Goal: Information Seeking & Learning: Compare options

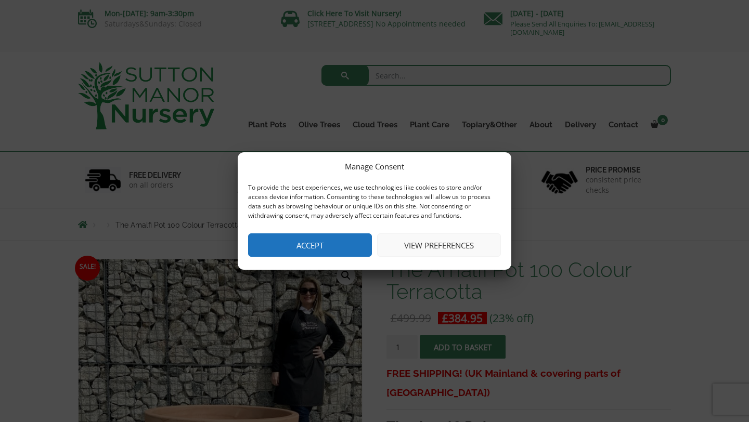
click at [327, 246] on button "Accept" at bounding box center [310, 245] width 124 height 23
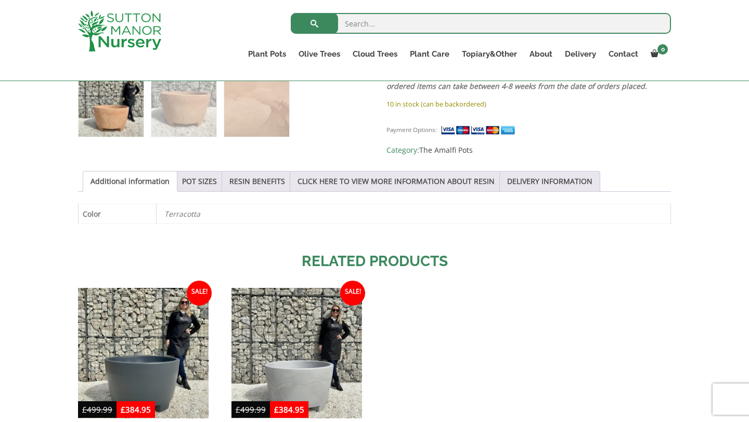
scroll to position [444, 0]
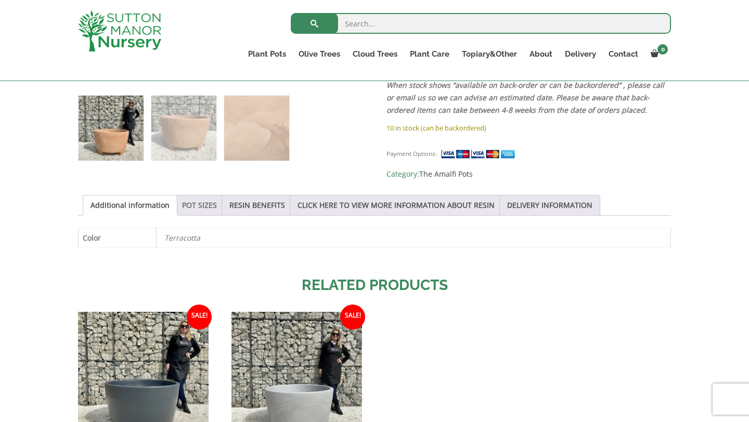
click at [207, 202] on link "POT SIZES" at bounding box center [199, 206] width 35 height 20
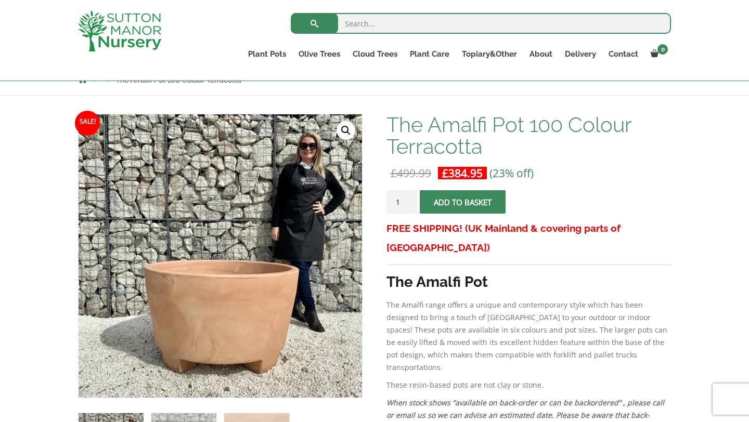
scroll to position [121, 0]
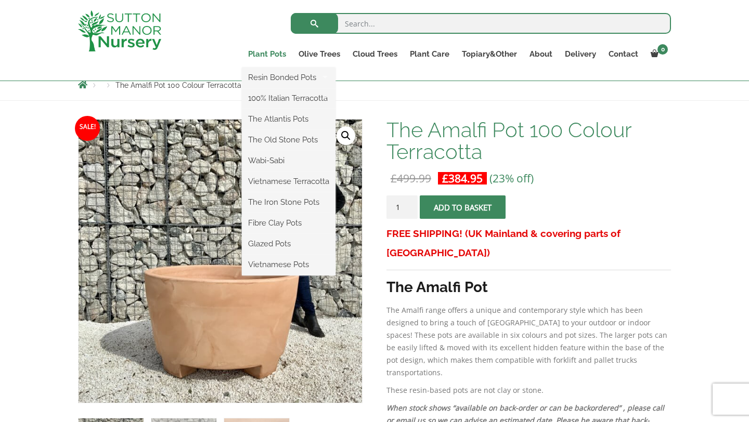
click at [267, 54] on link "Plant Pots" at bounding box center [267, 54] width 50 height 15
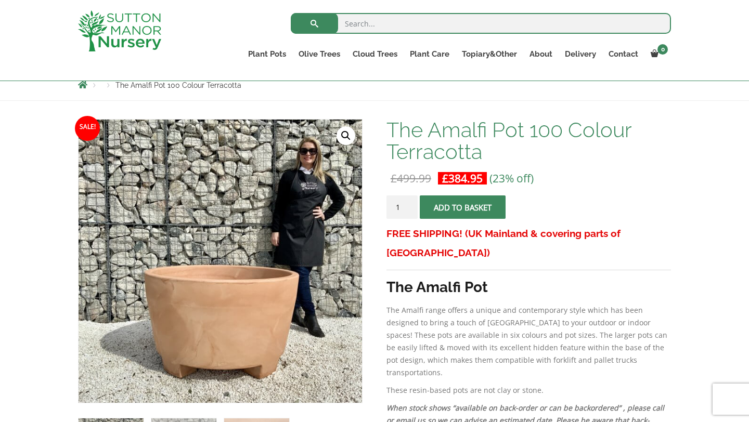
click at [84, 86] on span "Breadcrumbs" at bounding box center [82, 85] width 9 height 8
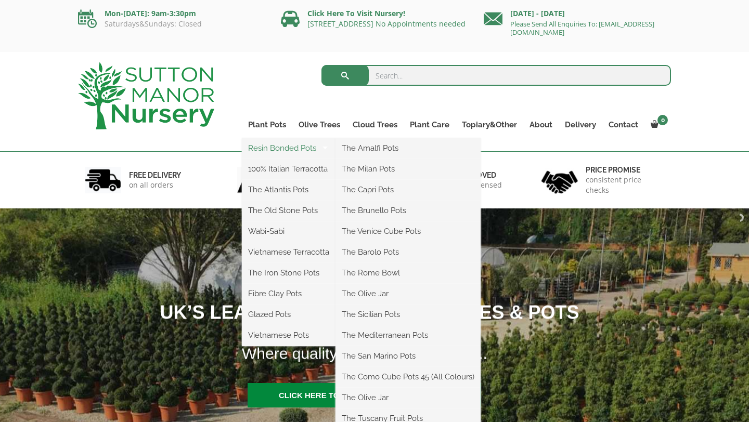
click at [273, 150] on link "Resin Bonded Pots" at bounding box center [289, 148] width 94 height 16
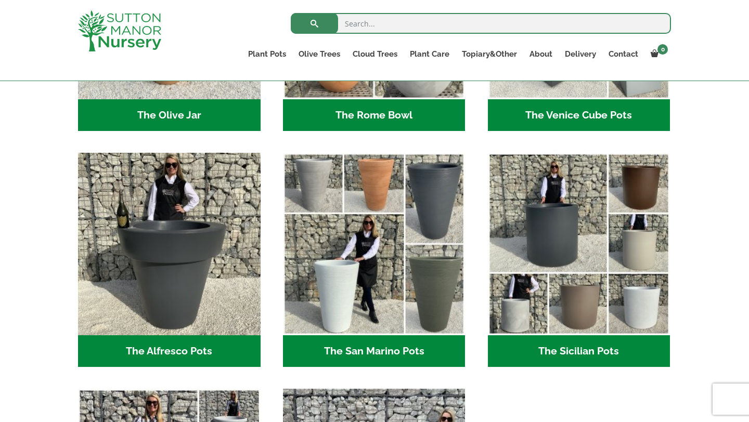
scroll to position [1152, 0]
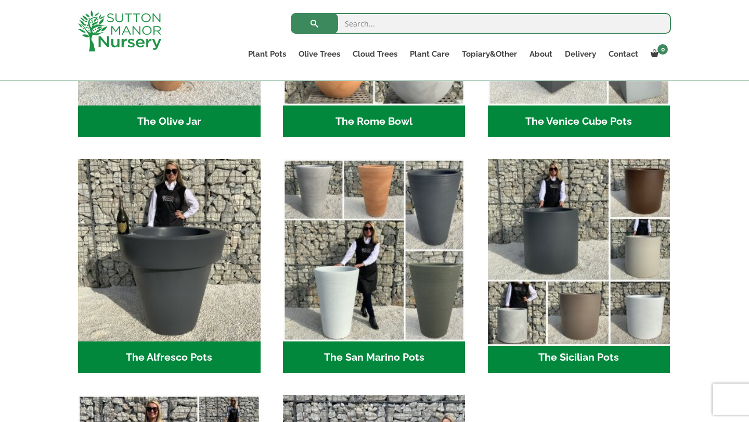
click at [579, 252] on img "Visit product category The Sicilian Pots" at bounding box center [578, 250] width 191 height 191
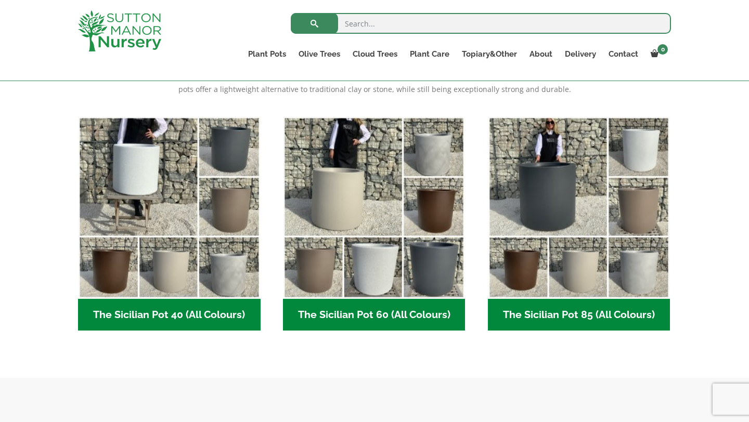
scroll to position [247, 0]
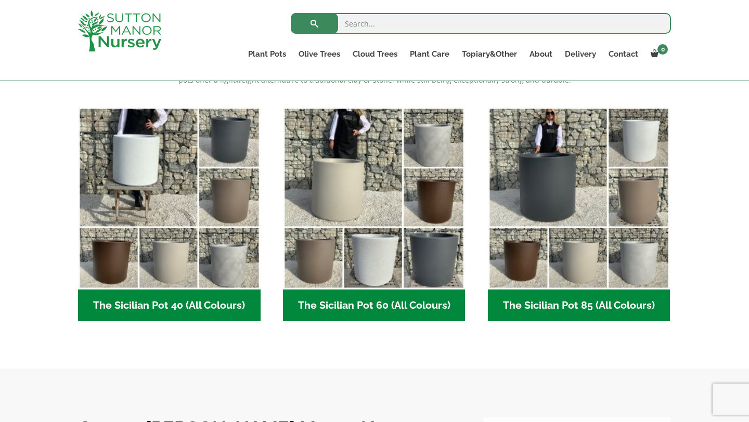
click at [562, 304] on h2 "The Sicilian Pot 85 (All Colours) (6)" at bounding box center [579, 306] width 183 height 32
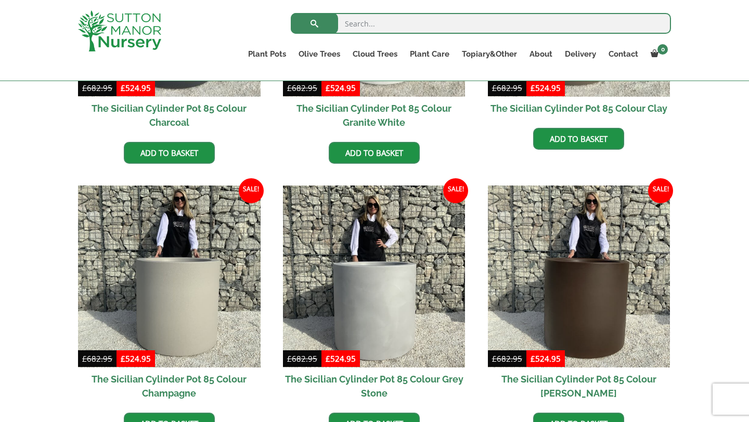
scroll to position [436, 0]
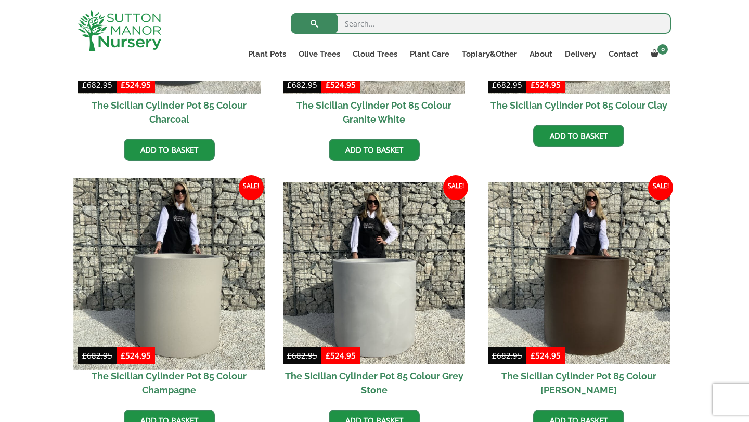
click at [211, 274] on img at bounding box center [168, 273] width 191 height 191
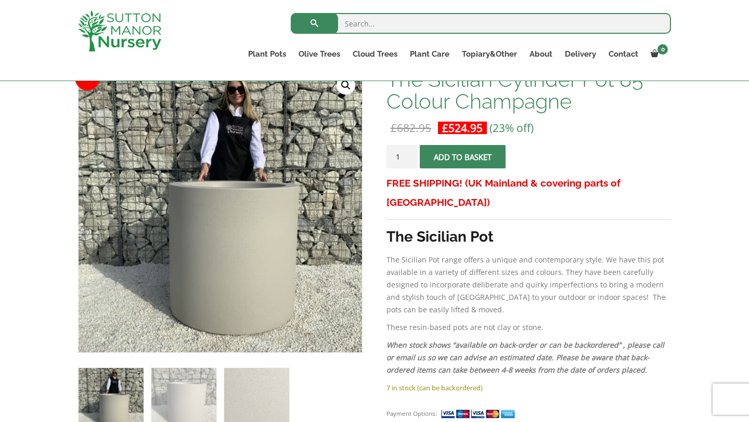
scroll to position [139, 0]
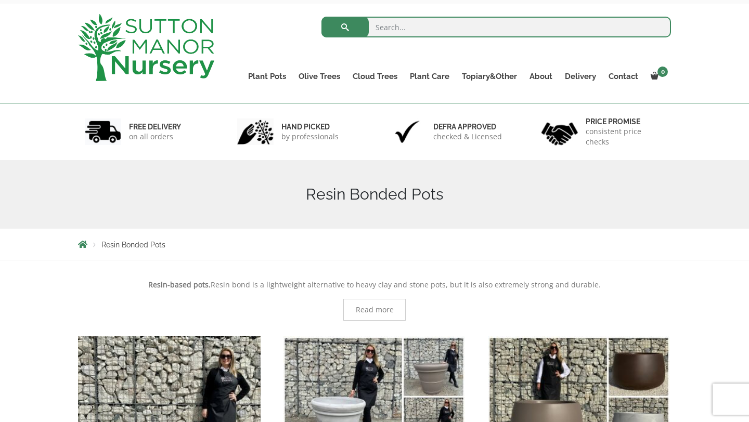
scroll to position [47, 0]
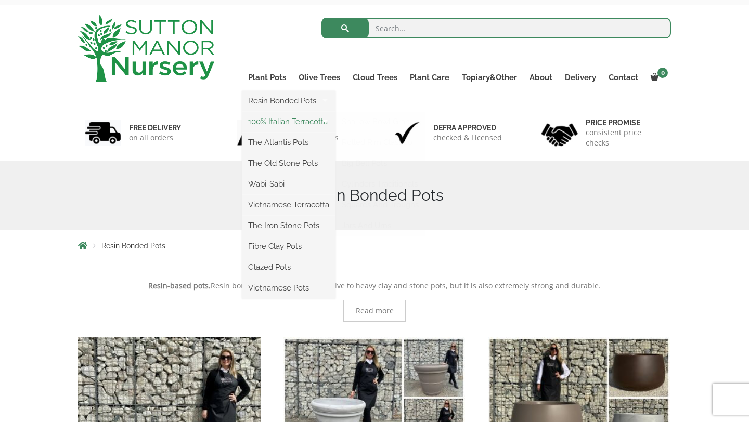
click at [279, 122] on link "100% Italian Terracotta" at bounding box center [289, 122] width 94 height 16
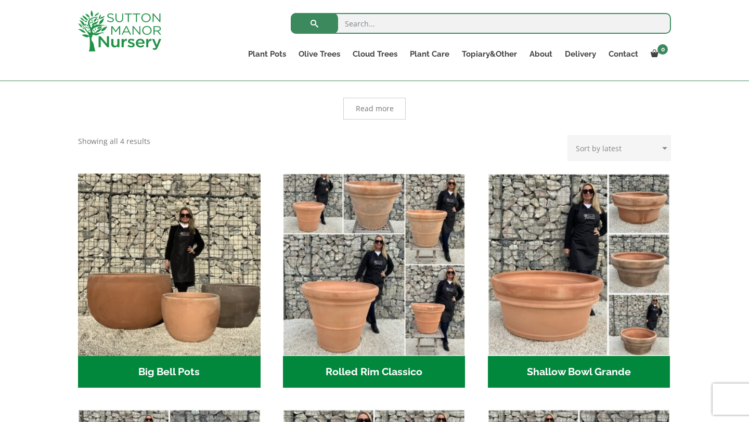
scroll to position [227, 0]
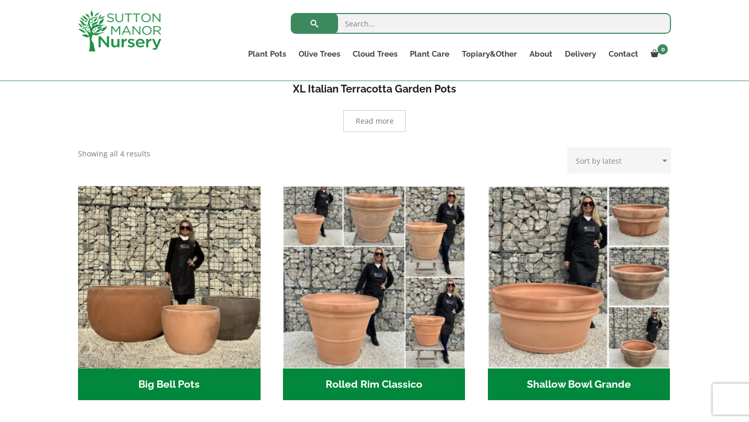
click at [168, 392] on h2 "Big Bell Pots (10)" at bounding box center [169, 385] width 183 height 32
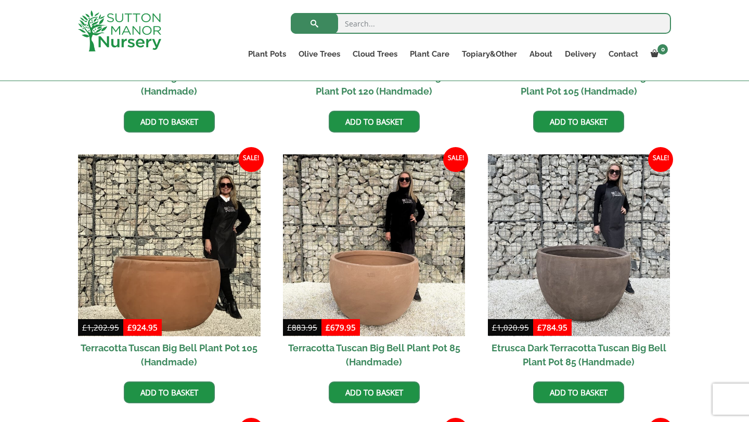
scroll to position [466, 0]
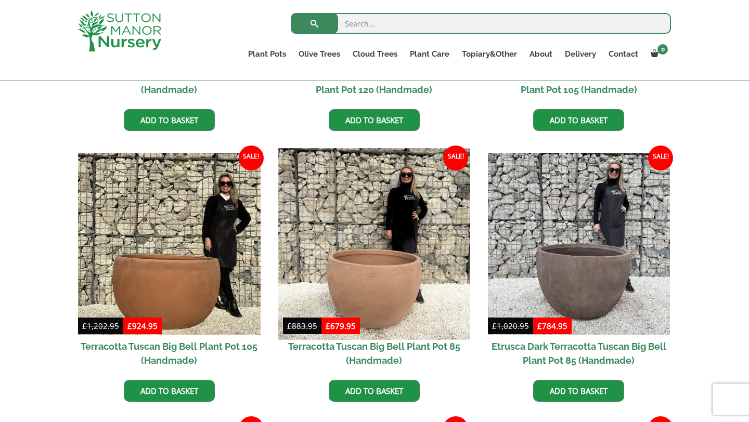
click at [353, 294] on img at bounding box center [373, 243] width 191 height 191
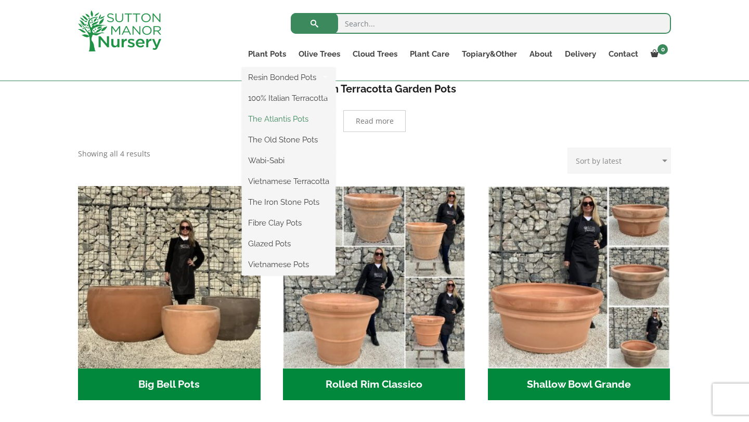
click at [273, 122] on link "The Atlantis Pots" at bounding box center [289, 119] width 94 height 16
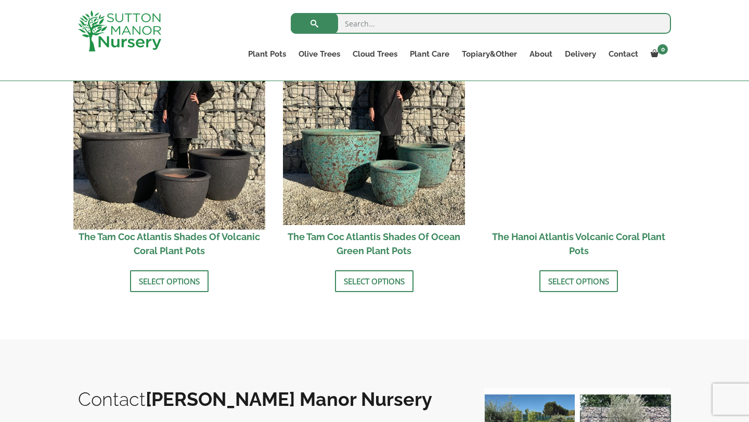
scroll to position [932, 0]
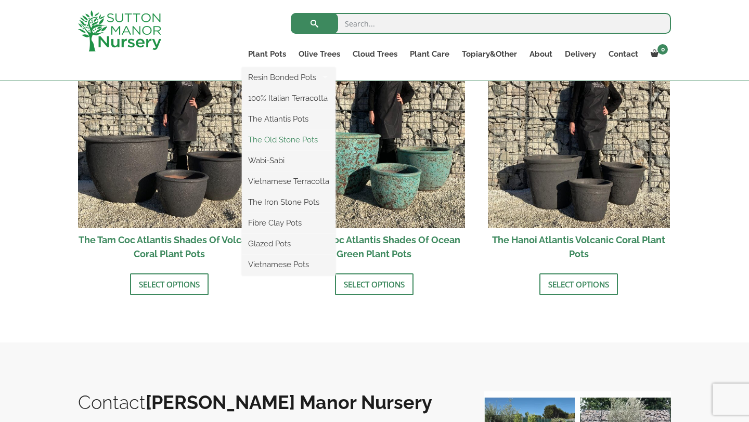
click at [271, 142] on link "The Old Stone Pots" at bounding box center [289, 140] width 94 height 16
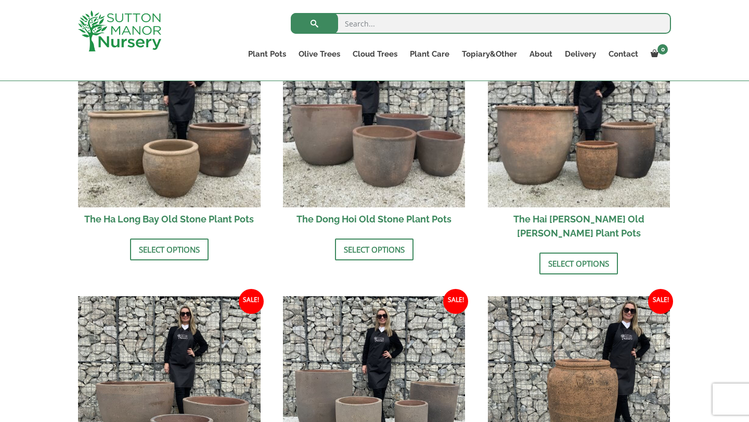
scroll to position [415, 0]
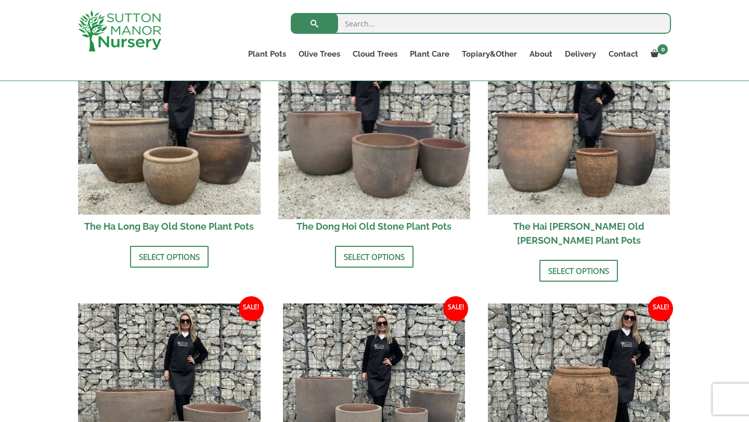
click at [357, 161] on img at bounding box center [373, 123] width 191 height 191
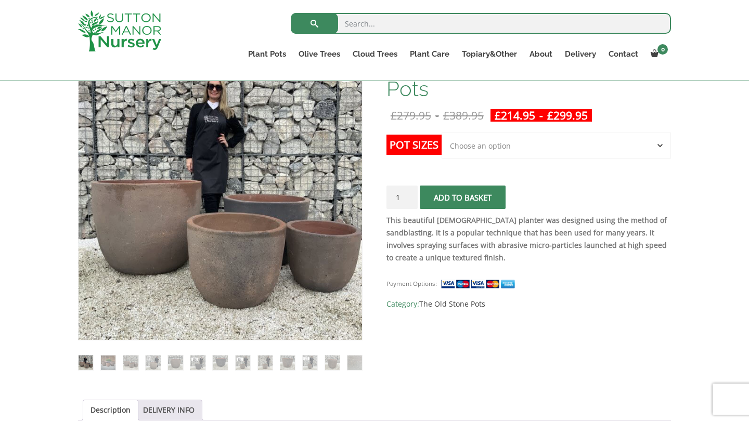
scroll to position [185, 0]
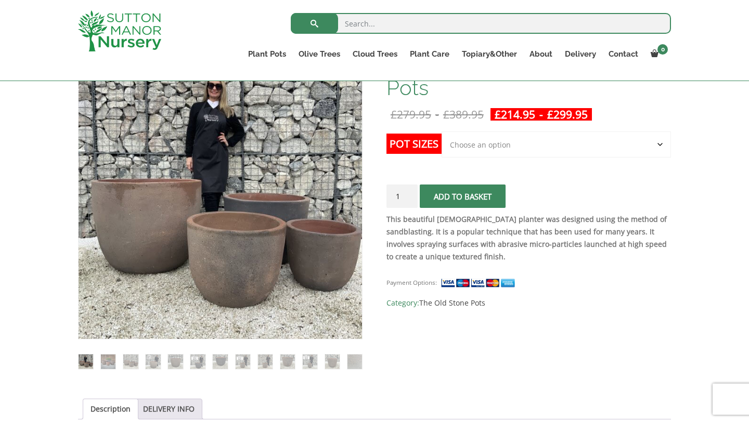
click at [520, 146] on select "Choose an option Click here to buy the 4th to Largest Pot In The Picture Click …" at bounding box center [556, 145] width 229 height 26
select select "Click here to buy the 2nd to Largest Pot In The Picture"
click at [442, 132] on select "Choose an option Click here to buy the 4th to Largest Pot In The Picture Click …" at bounding box center [556, 145] width 229 height 26
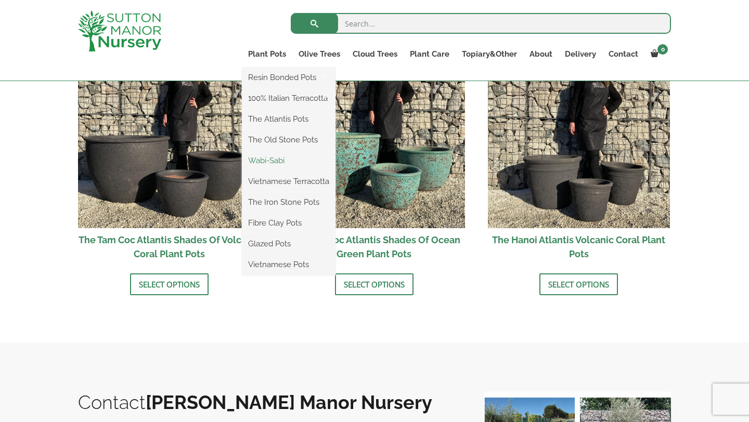
click at [271, 160] on link "Wabi-Sabi" at bounding box center [289, 161] width 94 height 16
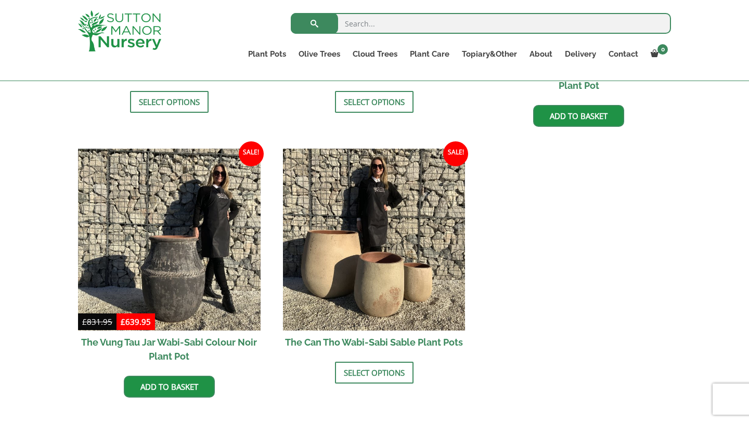
scroll to position [1285, 0]
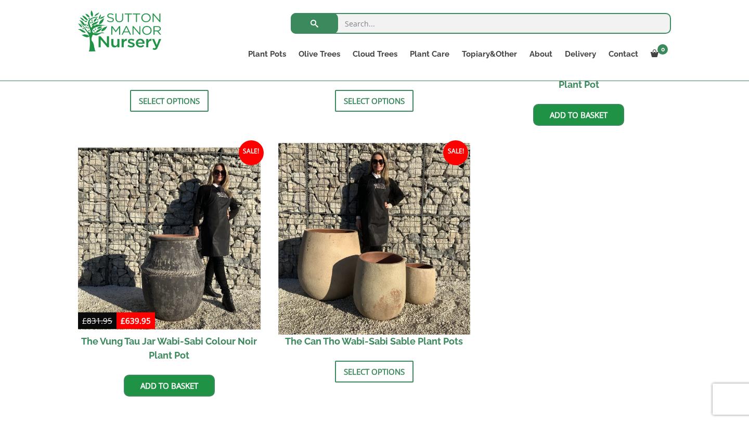
click at [369, 279] on img at bounding box center [373, 238] width 191 height 191
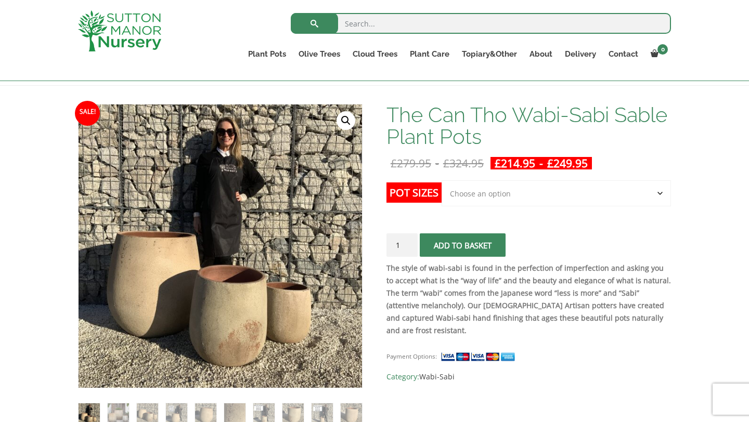
click at [527, 196] on select "Choose an option Click here to buy the 3rd to Largest Pot In The Picture Click …" at bounding box center [556, 194] width 229 height 26
select select "Click here to buy the 2nd to Largest Pot In The Picture"
click at [442, 181] on select "Choose an option Click here to buy the 3rd to Largest Pot In The Picture Click …" at bounding box center [556, 194] width 229 height 26
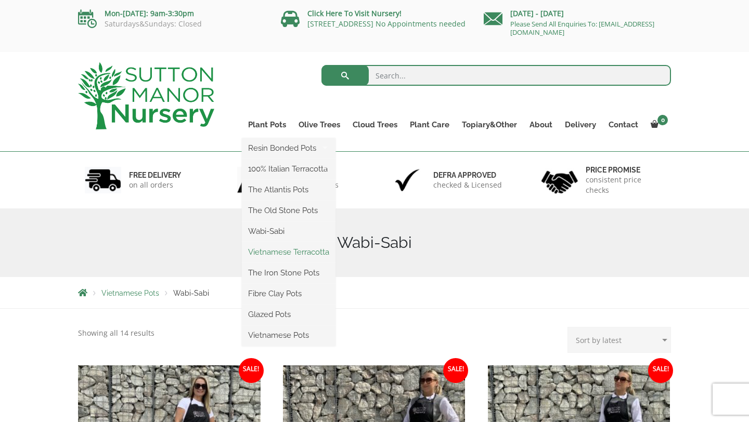
click at [280, 250] on link "Vietnamese Terracotta" at bounding box center [289, 253] width 94 height 16
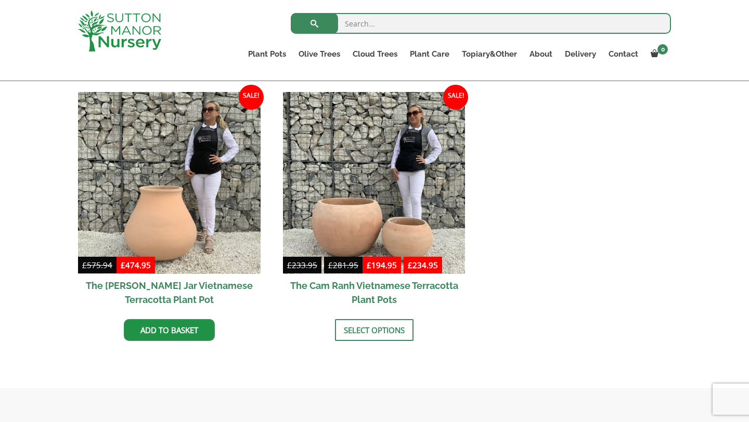
scroll to position [527, 0]
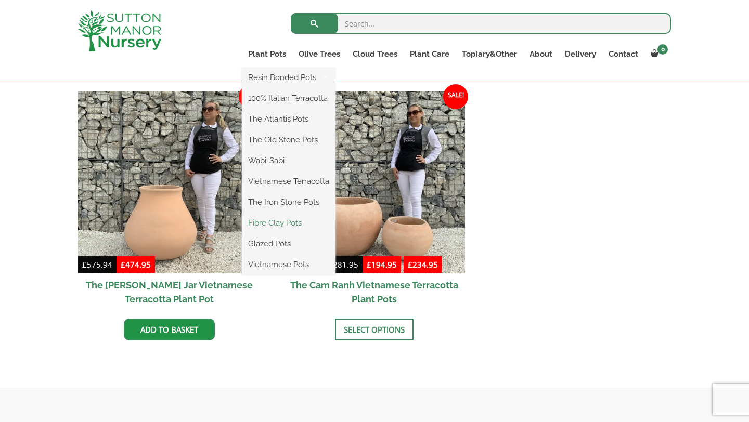
click at [278, 227] on link "Fibre Clay Pots" at bounding box center [289, 223] width 94 height 16
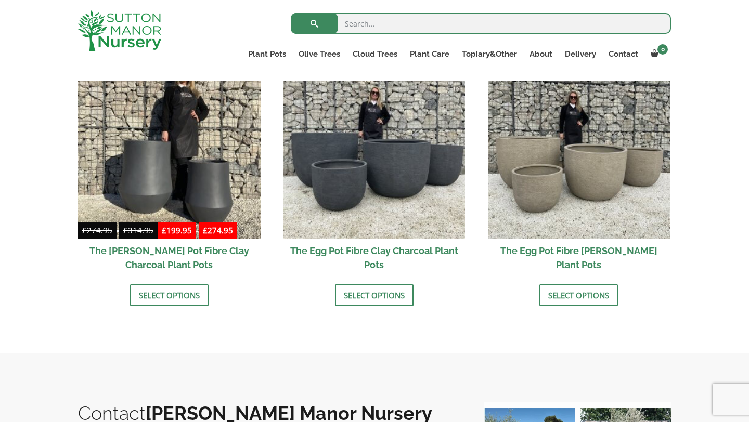
scroll to position [360, 0]
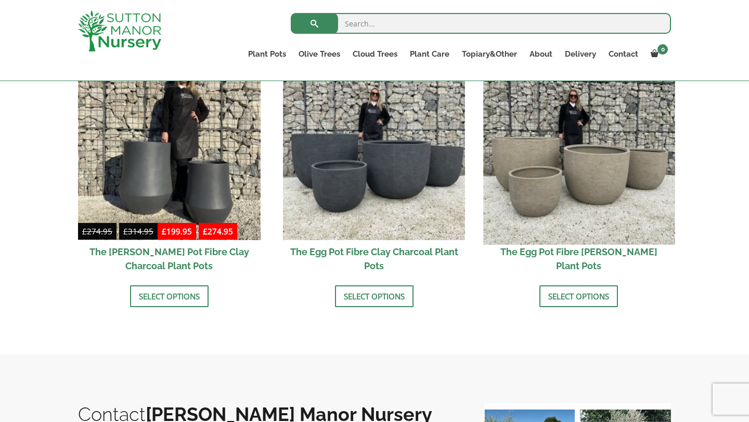
click at [617, 216] on img at bounding box center [578, 148] width 191 height 191
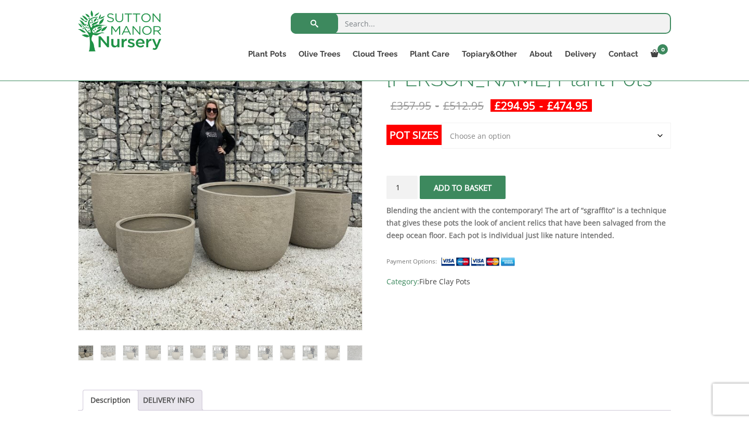
scroll to position [195, 0]
click at [569, 135] on select "Choose an option Click here to buy the 5th To Largest Pot In The Picture Click …" at bounding box center [556, 135] width 229 height 26
select select "Click here to buy the 2nd To Largest Pot In The Picture"
click at [442, 122] on select "Choose an option Click here to buy the 5th To Largest Pot In The Picture Click …" at bounding box center [556, 135] width 229 height 26
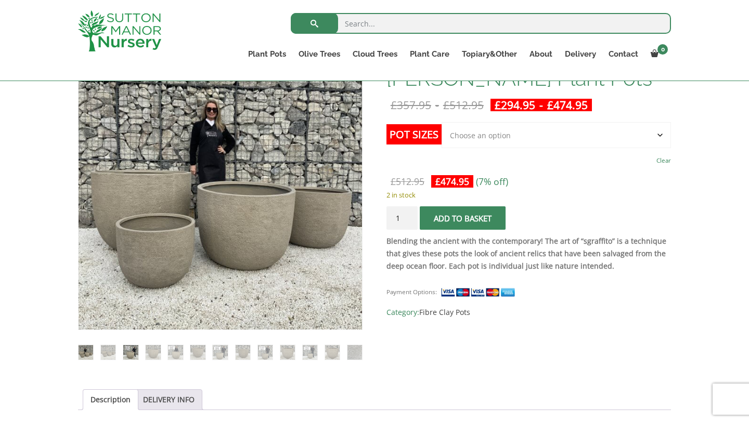
click at [127, 352] on img at bounding box center [130, 352] width 15 height 15
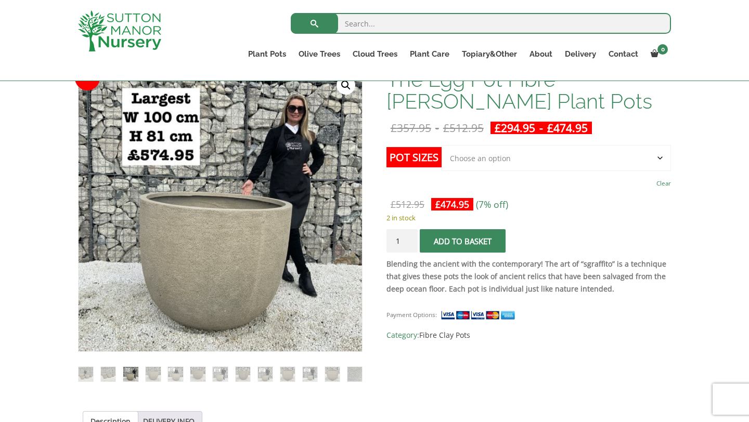
scroll to position [173, 0]
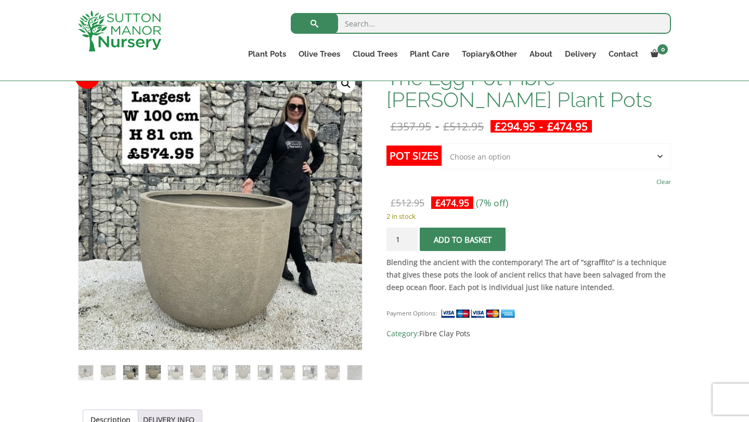
click at [153, 374] on img at bounding box center [153, 373] width 15 height 15
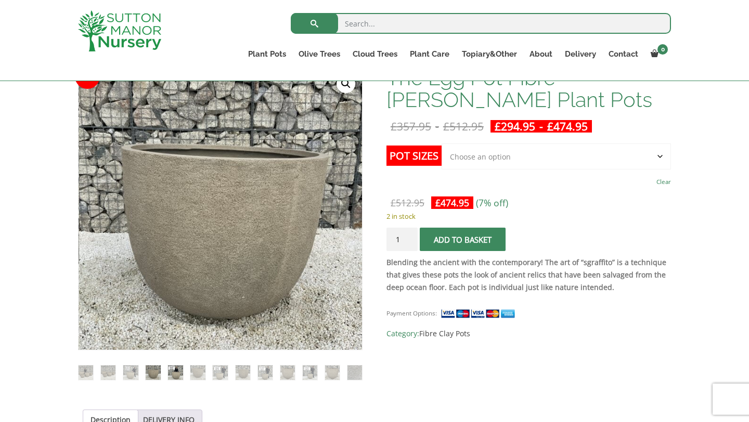
click at [176, 374] on img at bounding box center [175, 373] width 15 height 15
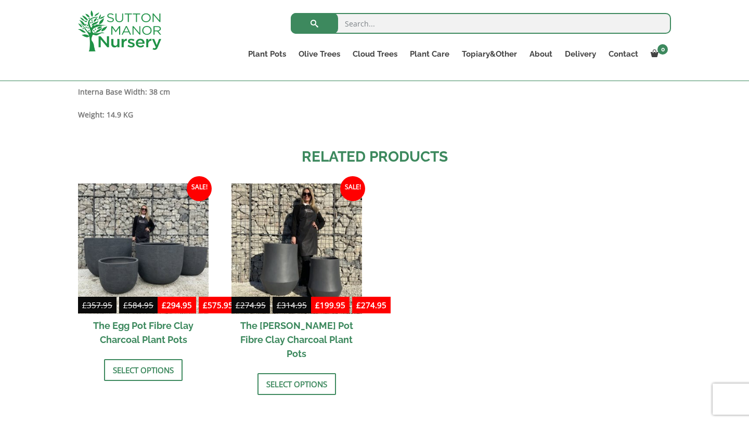
scroll to position [1317, 0]
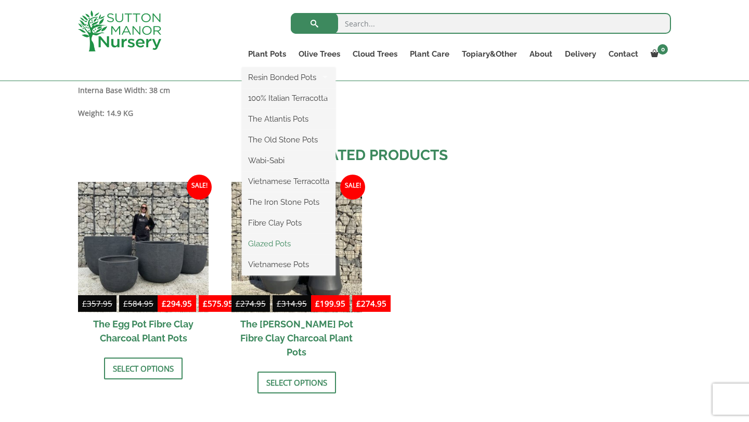
click at [274, 243] on link "Glazed Pots" at bounding box center [289, 244] width 94 height 16
